Goal: Find contact information: Find contact information

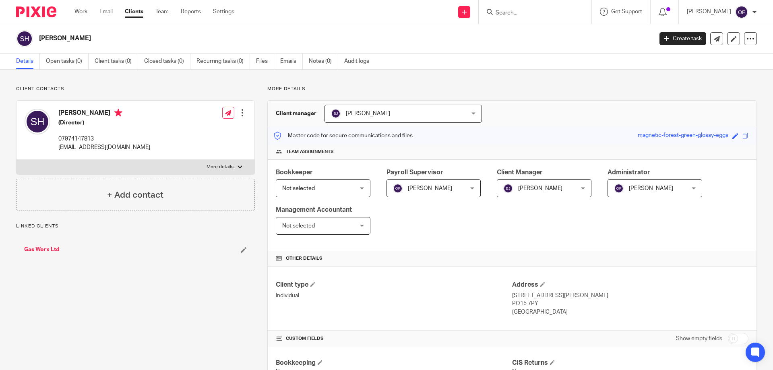
click at [511, 10] on input "Search" at bounding box center [531, 13] width 72 height 7
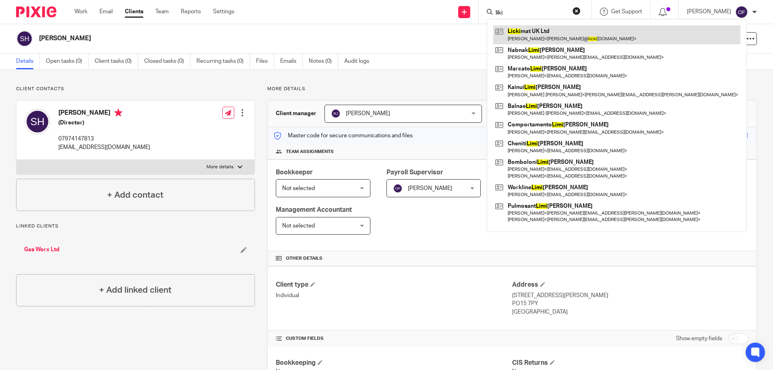
type input "liki"
click at [519, 34] on link at bounding box center [616, 34] width 247 height 19
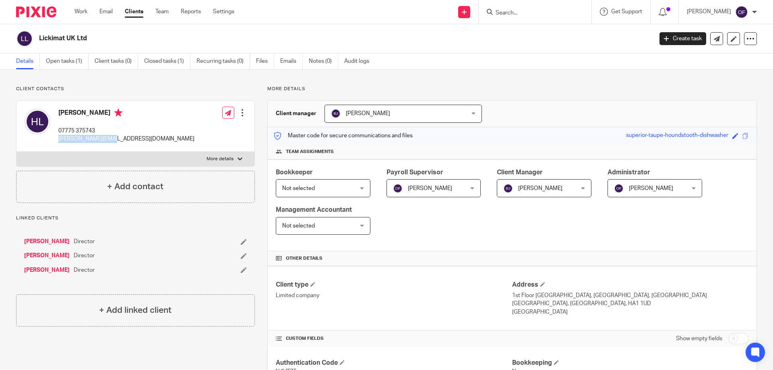
drag, startPoint x: 58, startPoint y: 139, endPoint x: 129, endPoint y: 137, distance: 70.9
click at [128, 137] on div "[PERSON_NAME] 07775 375743 [PERSON_NAME][EMAIL_ADDRESS][DOMAIN_NAME] Edit conta…" at bounding box center [136, 126] width 238 height 51
copy p "[PERSON_NAME][EMAIL_ADDRESS][DOMAIN_NAME]"
click at [527, 7] on form at bounding box center [538, 12] width 86 height 10
click at [528, 12] on input "Search" at bounding box center [531, 13] width 72 height 7
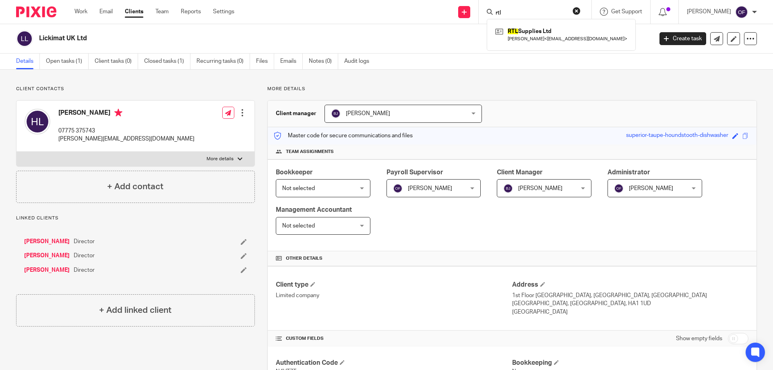
type input "rtl"
click button "submit" at bounding box center [0, 0] width 0 height 0
